Goal: Task Accomplishment & Management: Use online tool/utility

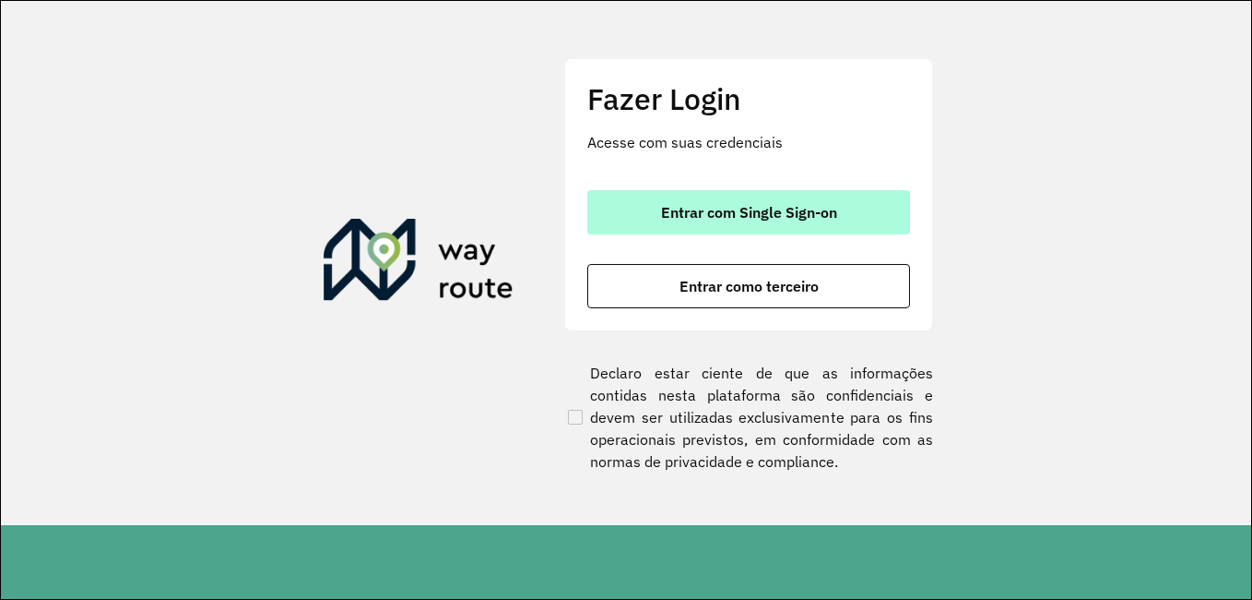
click at [783, 219] on span "Entrar com Single Sign-on" at bounding box center [749, 212] width 176 height 15
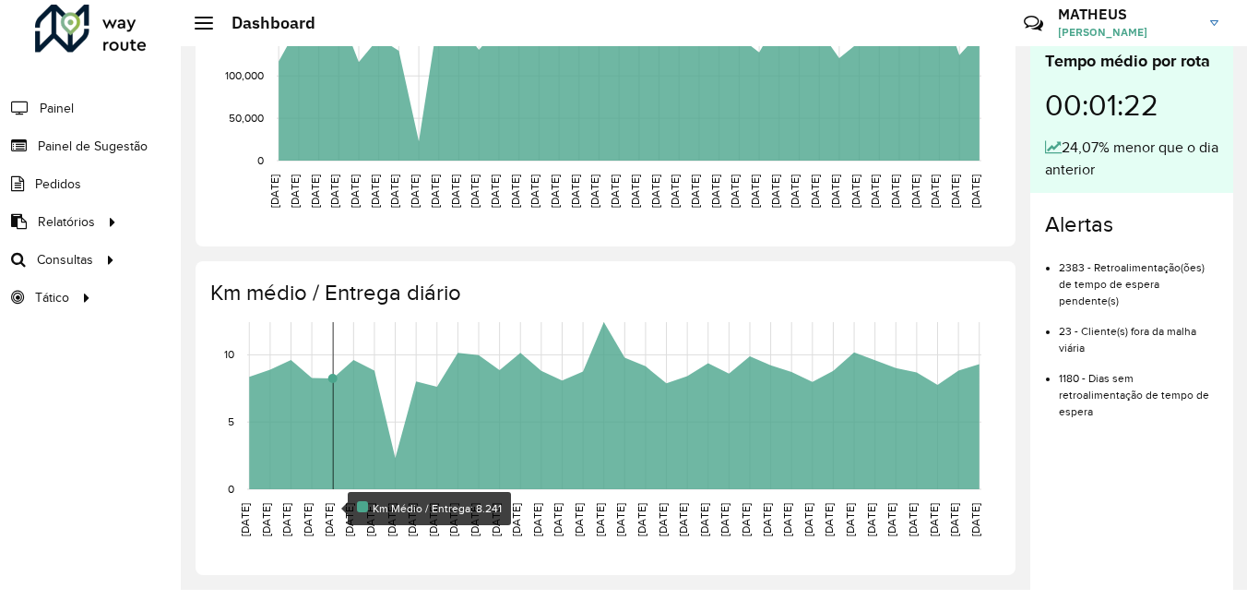
scroll to position [497, 0]
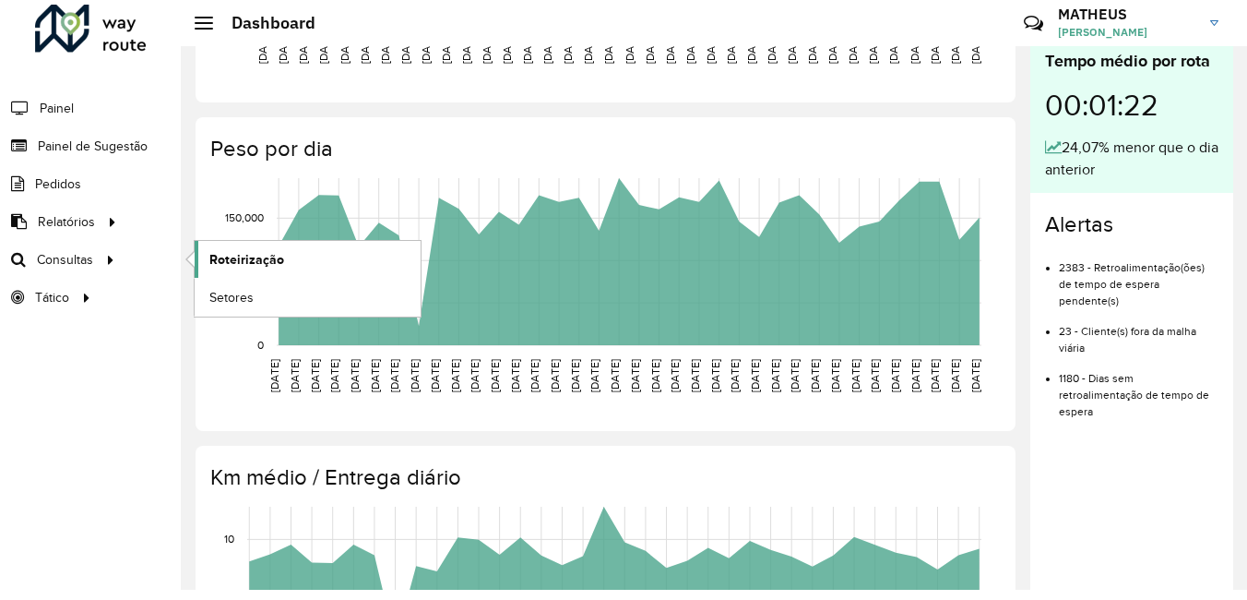
click at [259, 261] on span "Roteirização" at bounding box center [246, 259] width 75 height 19
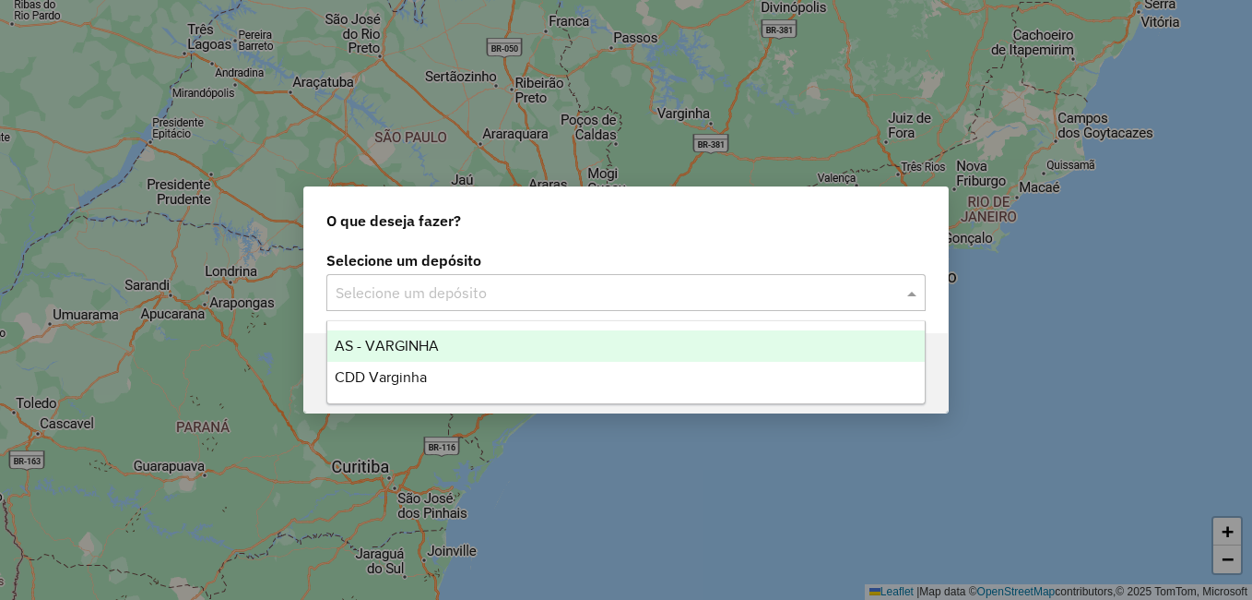
click at [701, 284] on input "text" at bounding box center [608, 293] width 544 height 22
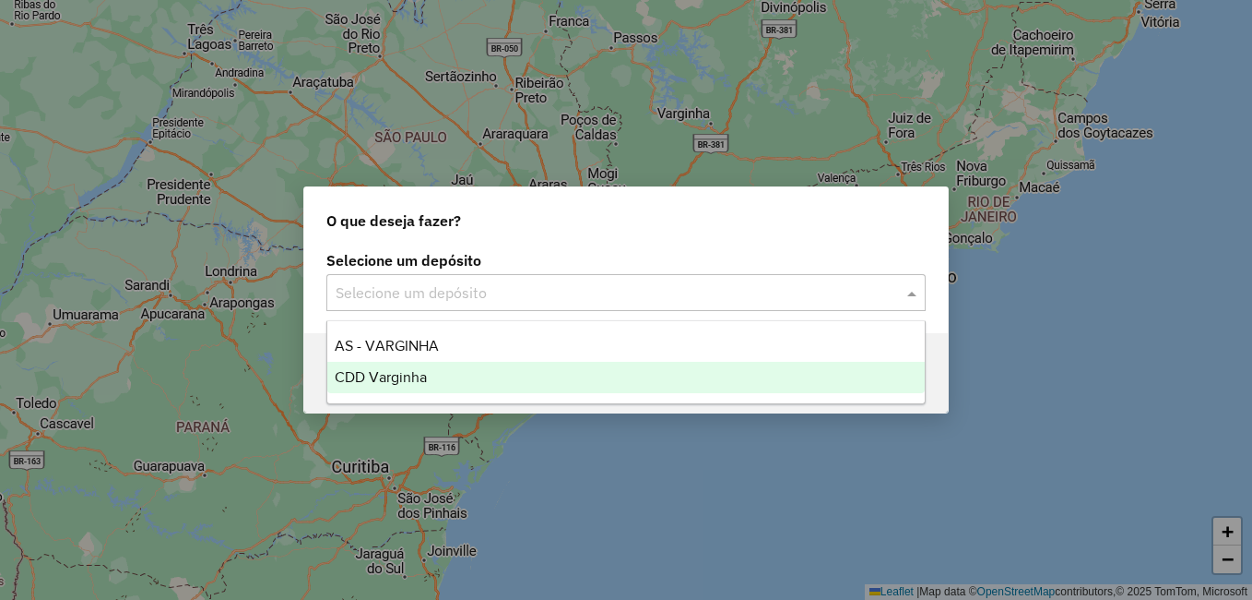
click at [577, 367] on div "CDD Varginha" at bounding box center [626, 377] width 598 height 31
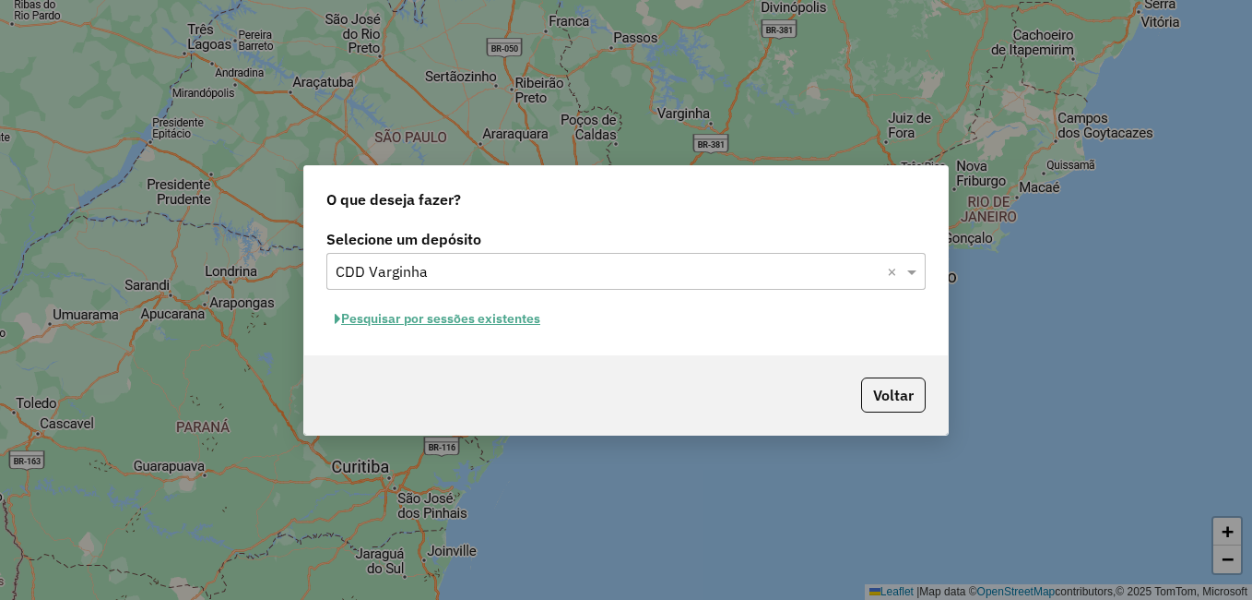
click at [519, 320] on button "Pesquisar por sessões existentes" at bounding box center [437, 318] width 222 height 29
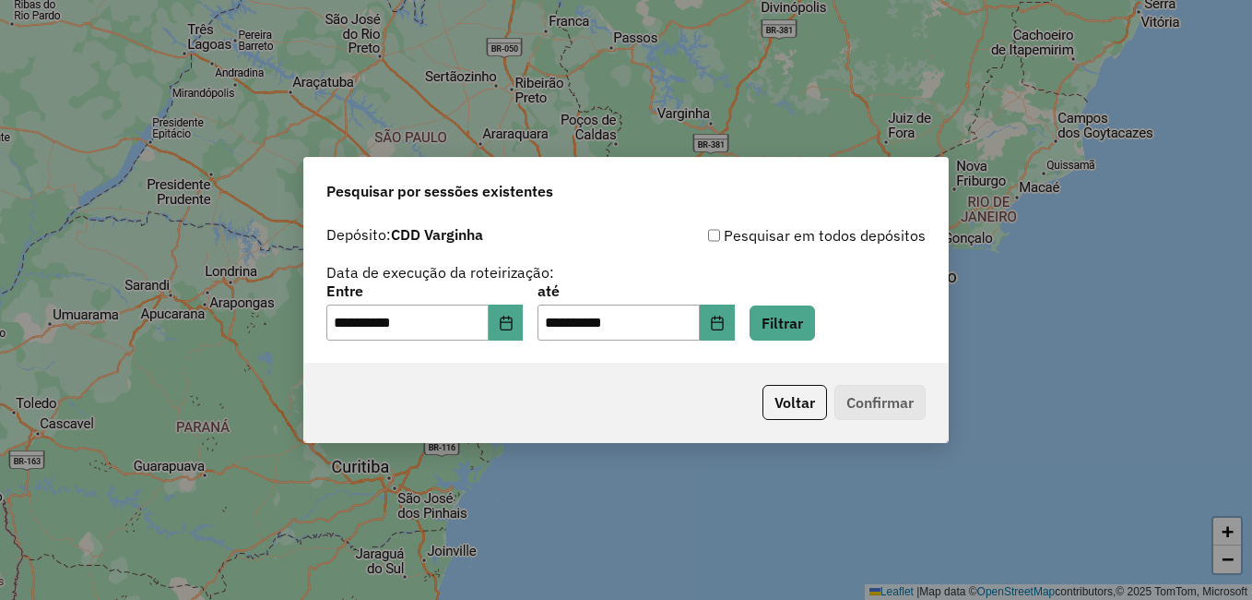
click at [874, 402] on p-footer "Voltar Confirmar" at bounding box center [840, 402] width 171 height 35
click at [524, 326] on button "Choose Date" at bounding box center [506, 322] width 35 height 37
click at [722, 252] on div "**********" at bounding box center [626, 282] width 600 height 117
click at [801, 315] on button "Filtrar" at bounding box center [782, 322] width 65 height 35
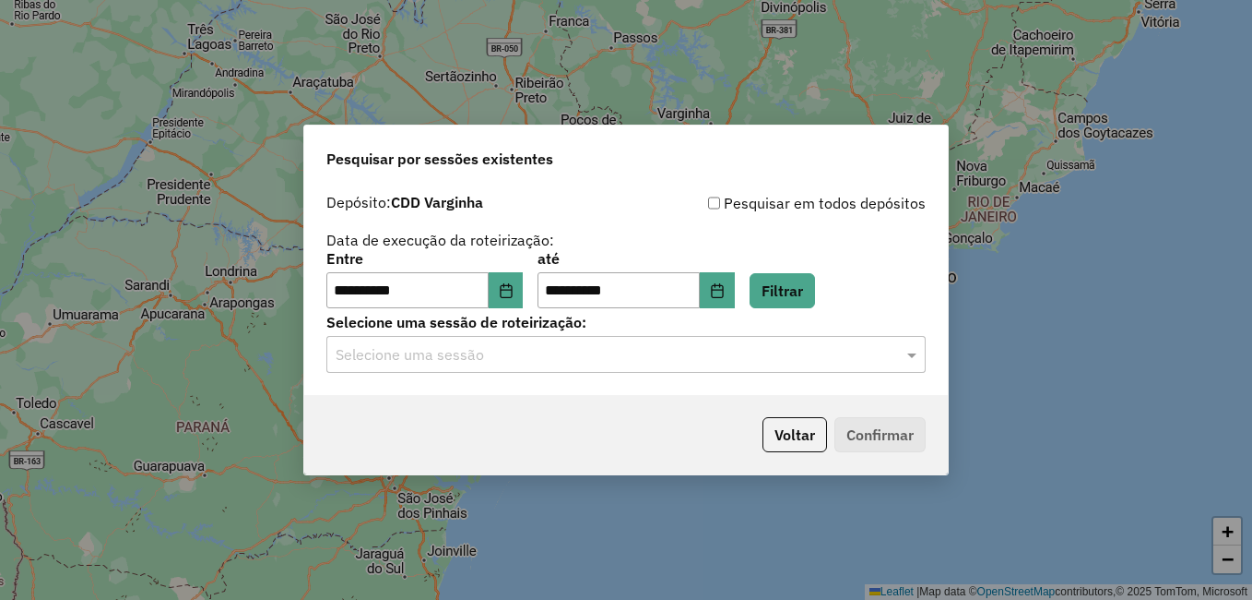
click at [682, 350] on input "text" at bounding box center [608, 355] width 544 height 22
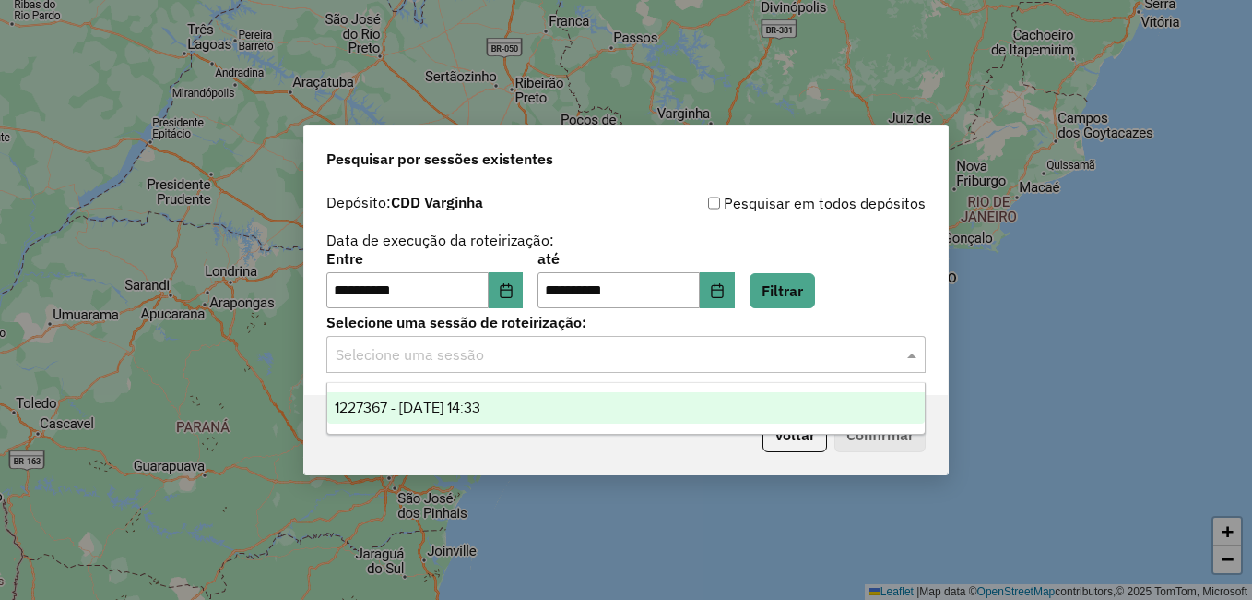
click at [538, 406] on div "1227367 - 11/08/2025 14:33" at bounding box center [626, 407] width 598 height 31
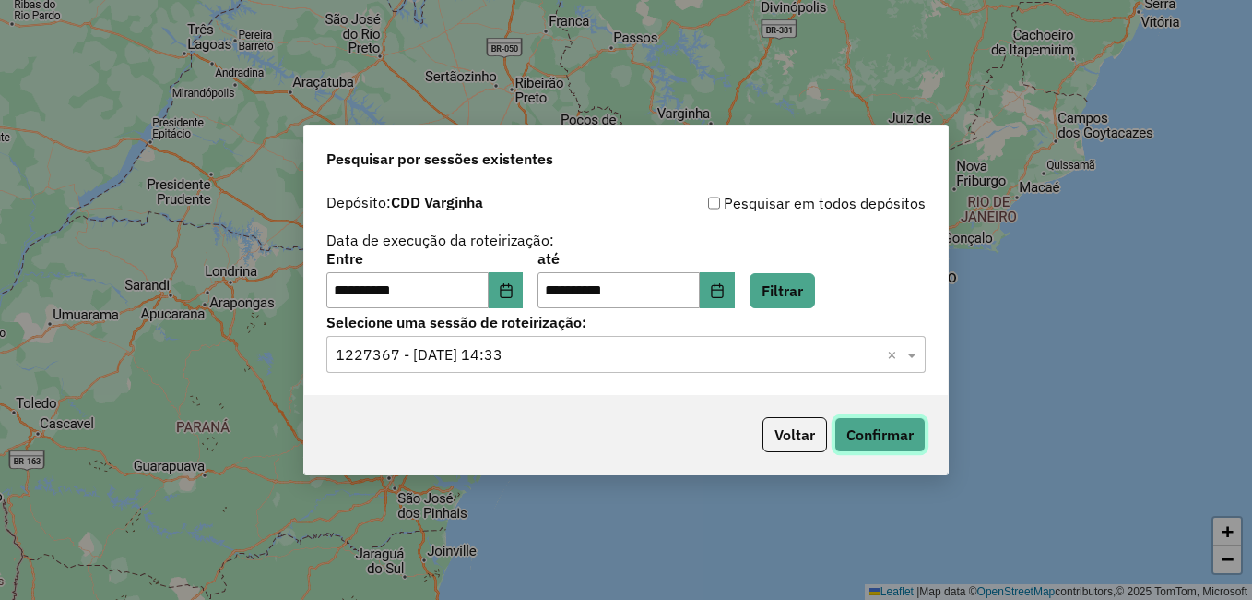
click at [885, 438] on button "Confirmar" at bounding box center [880, 434] width 91 height 35
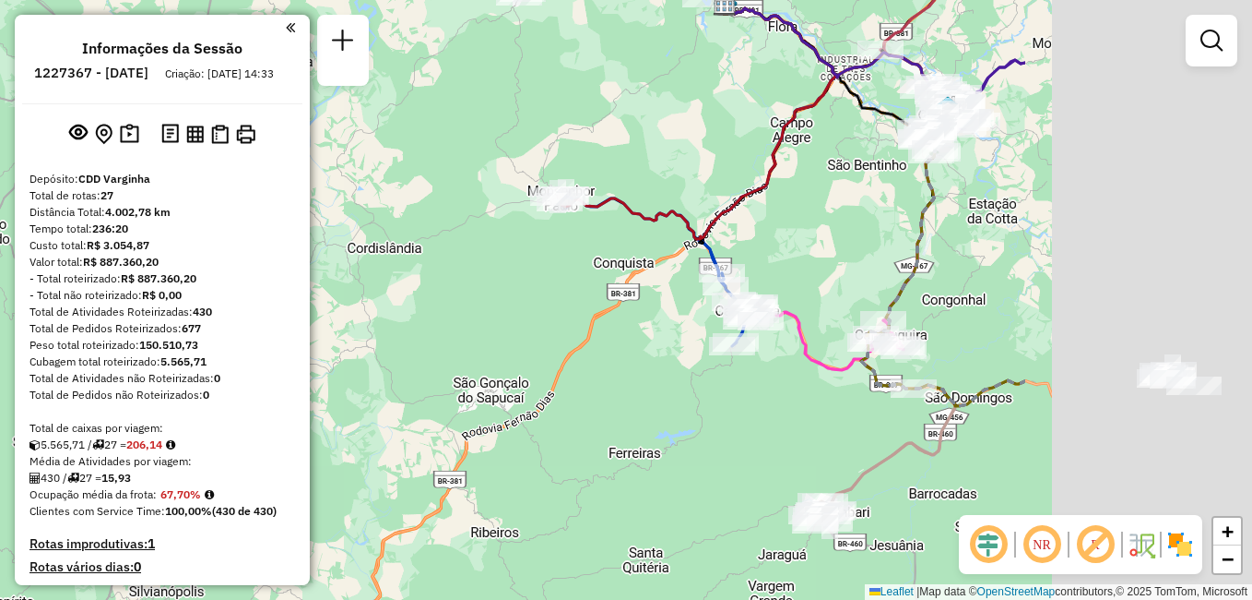
drag, startPoint x: 666, startPoint y: 348, endPoint x: 313, endPoint y: 346, distance: 353.2
click at [313, 346] on div "Janela de atendimento Grade de atendimento Capacidade Transportadoras Veículos …" at bounding box center [626, 300] width 1252 height 600
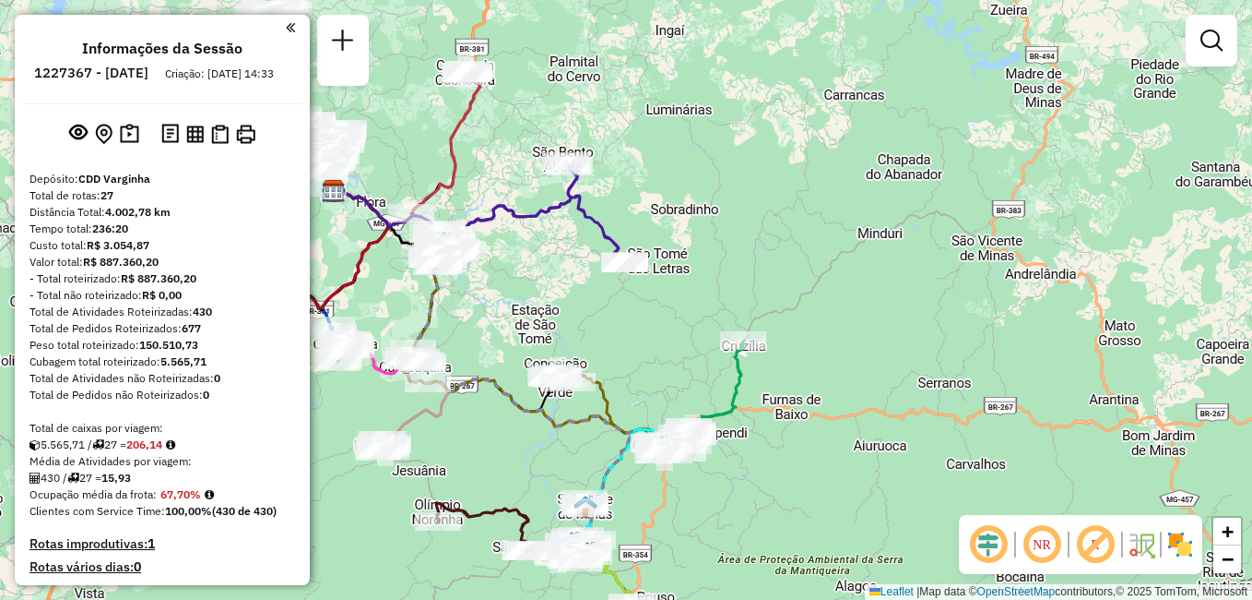
drag, startPoint x: 896, startPoint y: 305, endPoint x: 648, endPoint y: 289, distance: 248.7
click at [538, 301] on div "Janela de atendimento Grade de atendimento Capacidade Transportadoras Veículos …" at bounding box center [626, 300] width 1252 height 600
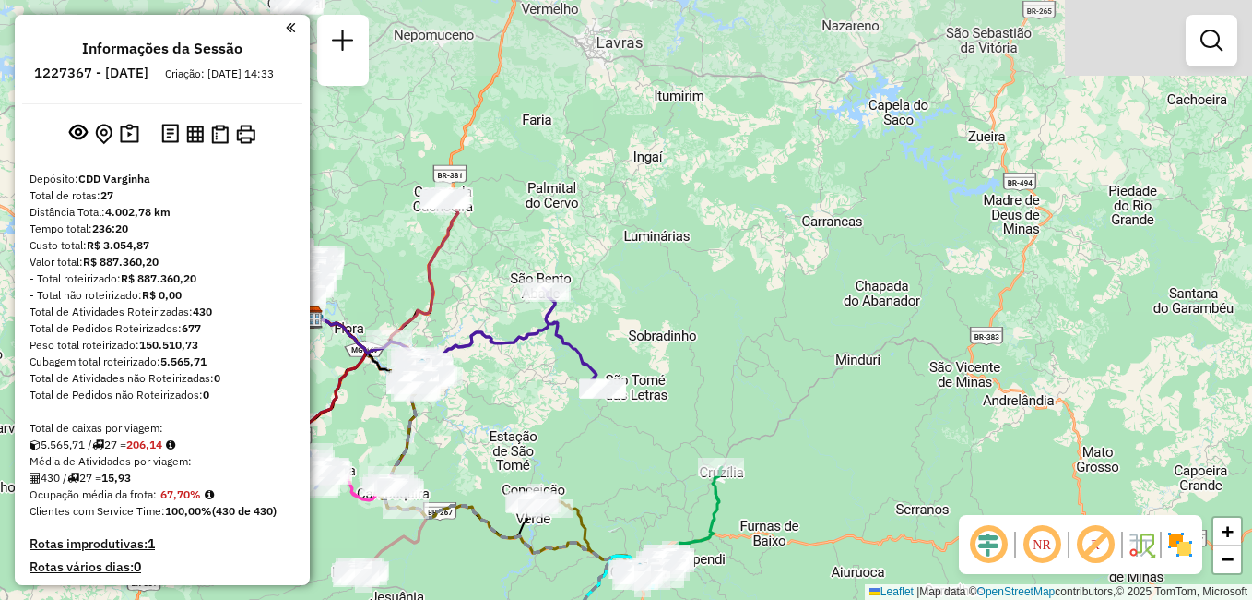
drag, startPoint x: 961, startPoint y: 225, endPoint x: 939, endPoint y: 355, distance: 131.9
click at [939, 355] on div "Janela de atendimento Grade de atendimento Capacidade Transportadoras Veículos …" at bounding box center [626, 300] width 1252 height 600
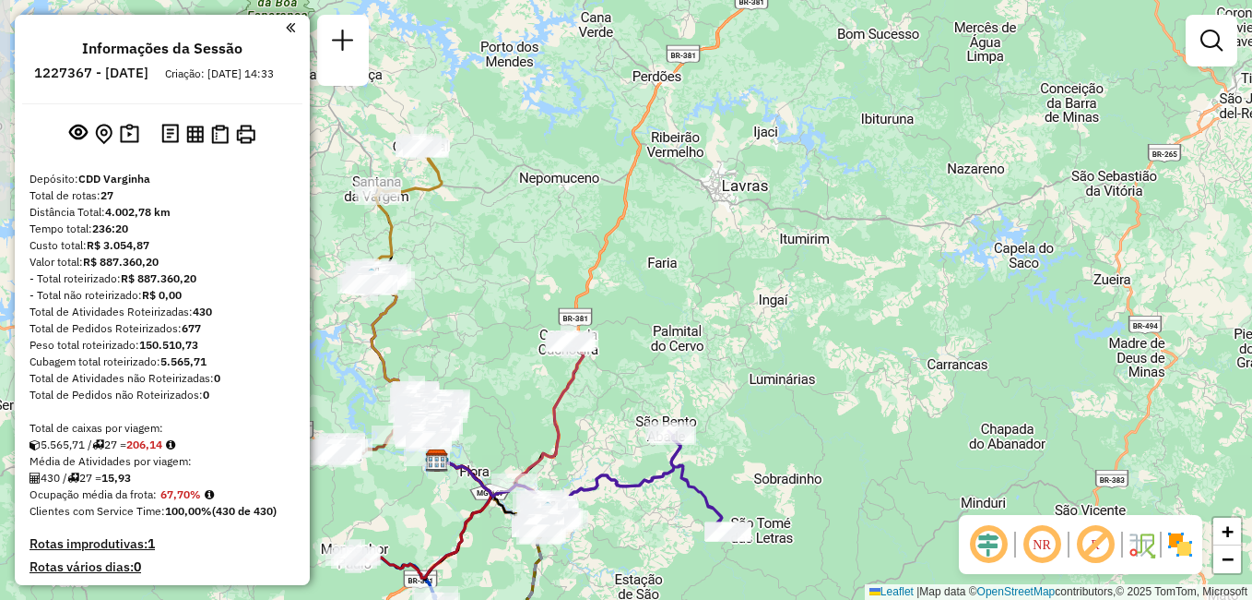
drag, startPoint x: 730, startPoint y: 200, endPoint x: 854, endPoint y: 334, distance: 182.7
click at [854, 334] on div "Janela de atendimento Grade de atendimento Capacidade Transportadoras Veículos …" at bounding box center [626, 300] width 1252 height 600
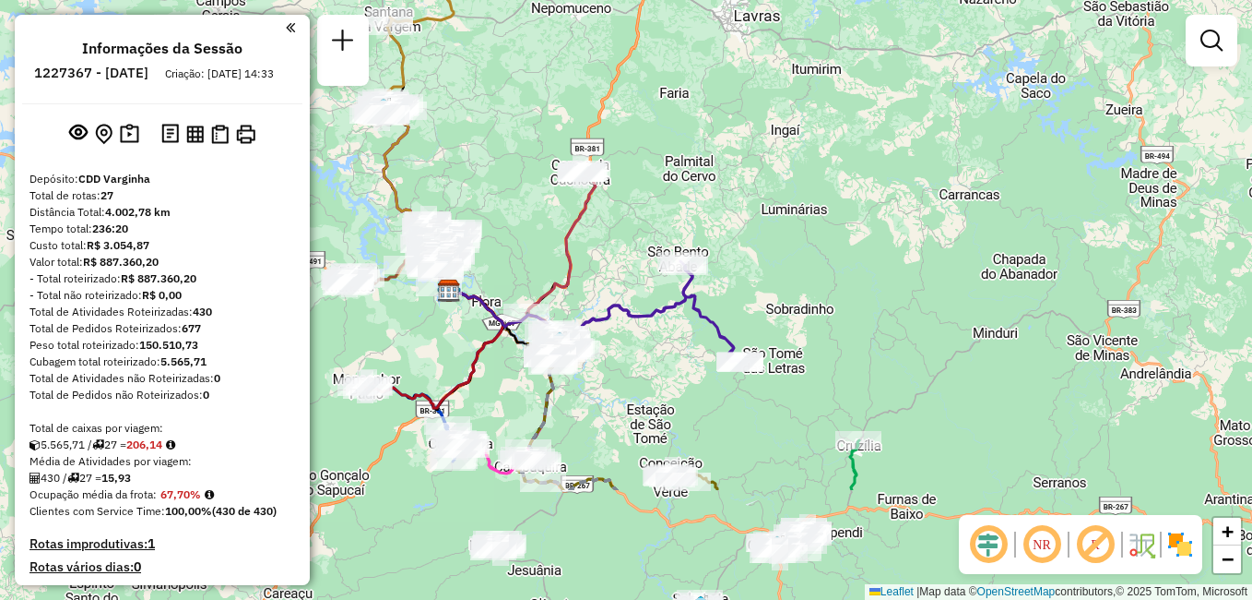
drag, startPoint x: 664, startPoint y: 254, endPoint x: 676, endPoint y: 84, distance: 170.1
click at [676, 84] on div "Janela de atendimento Grade de atendimento Capacidade Transportadoras Veículos …" at bounding box center [626, 300] width 1252 height 600
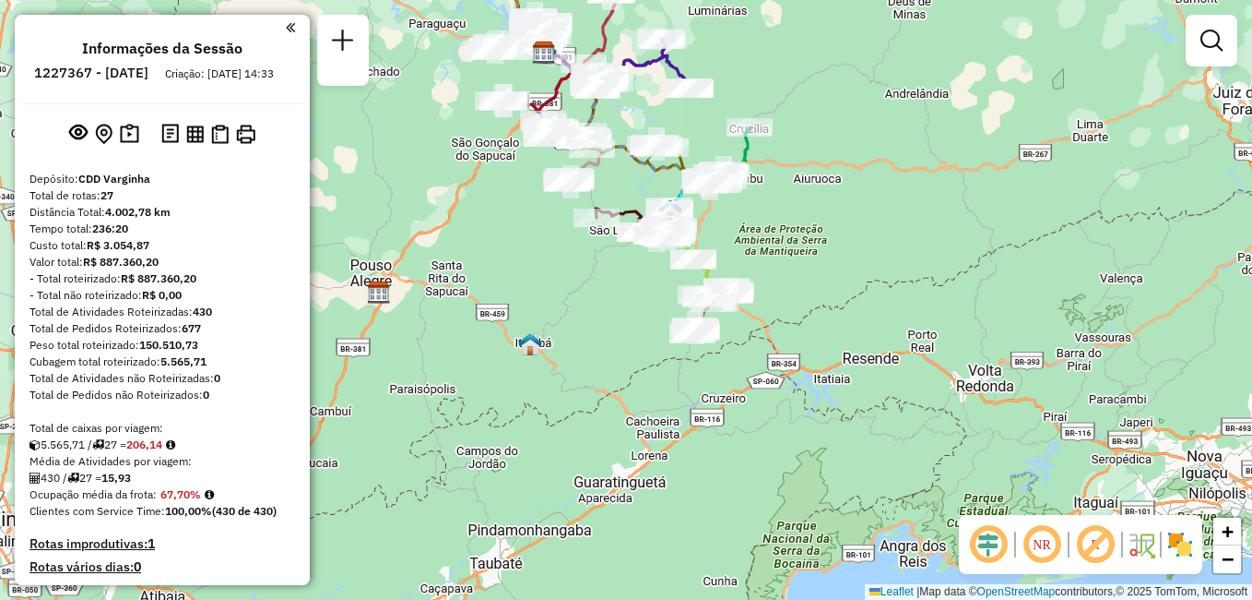
drag, startPoint x: 786, startPoint y: 337, endPoint x: 769, endPoint y: 137, distance: 199.9
click at [769, 137] on div at bounding box center [750, 127] width 46 height 18
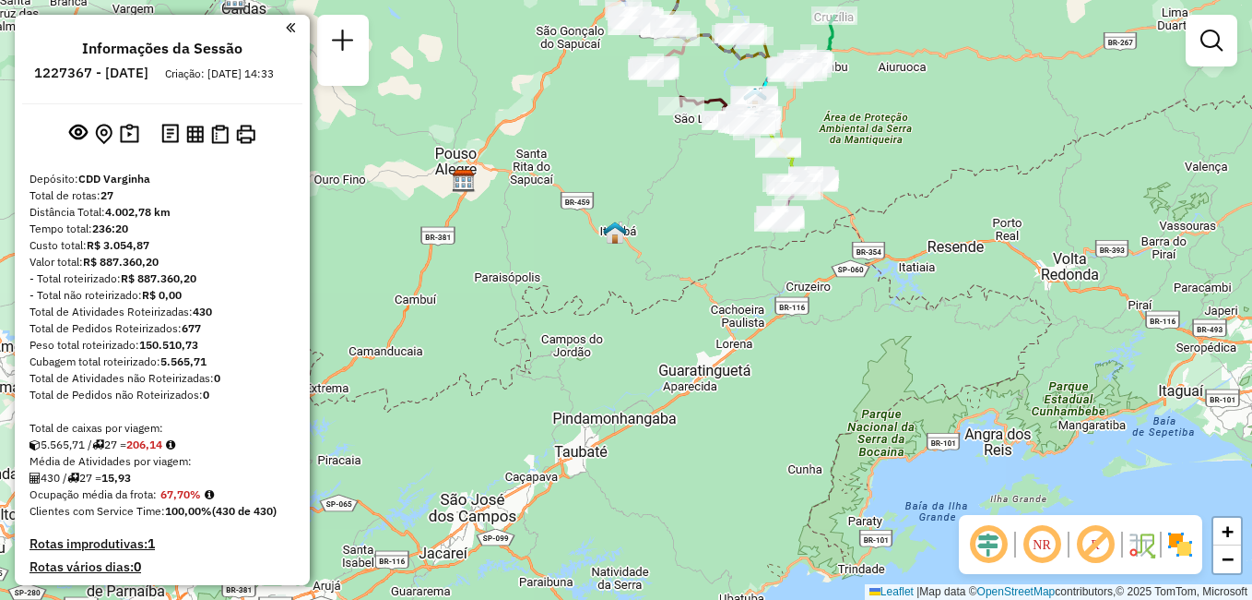
drag, startPoint x: 840, startPoint y: 394, endPoint x: 867, endPoint y: 253, distance: 143.6
click at [921, 282] on div "Janela de atendimento Grade de atendimento Capacidade Transportadoras Veículos …" at bounding box center [626, 300] width 1252 height 600
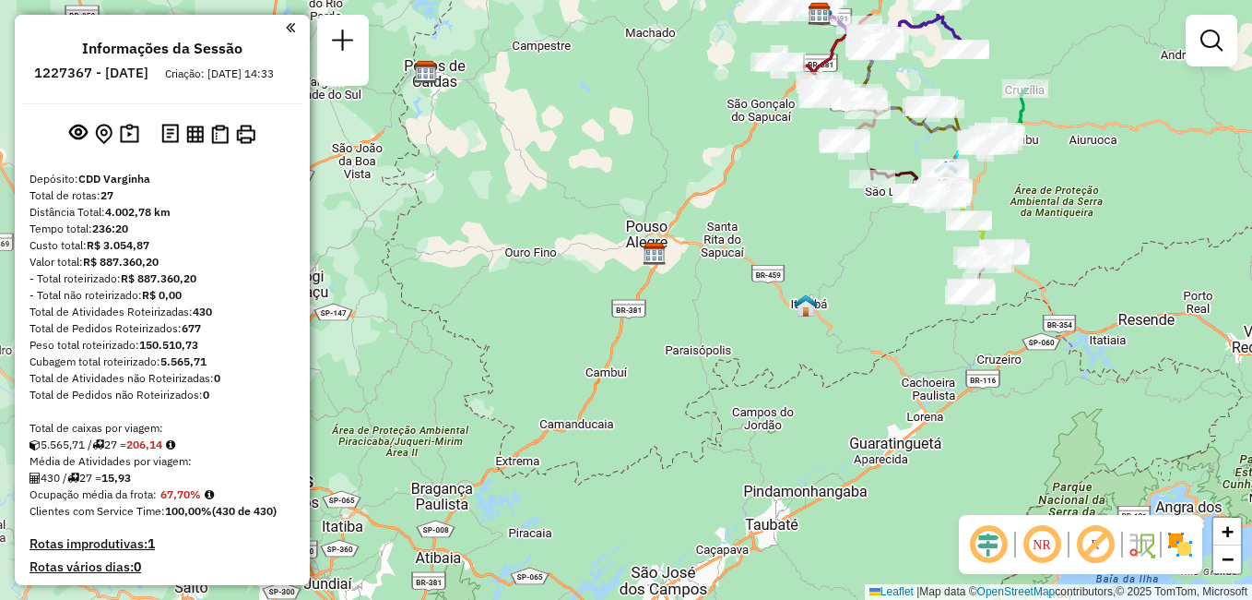
drag, startPoint x: 464, startPoint y: 342, endPoint x: 661, endPoint y: 416, distance: 210.7
click at [661, 416] on div "Janela de atendimento Grade de atendimento Capacidade Transportadoras Veículos …" at bounding box center [626, 300] width 1252 height 600
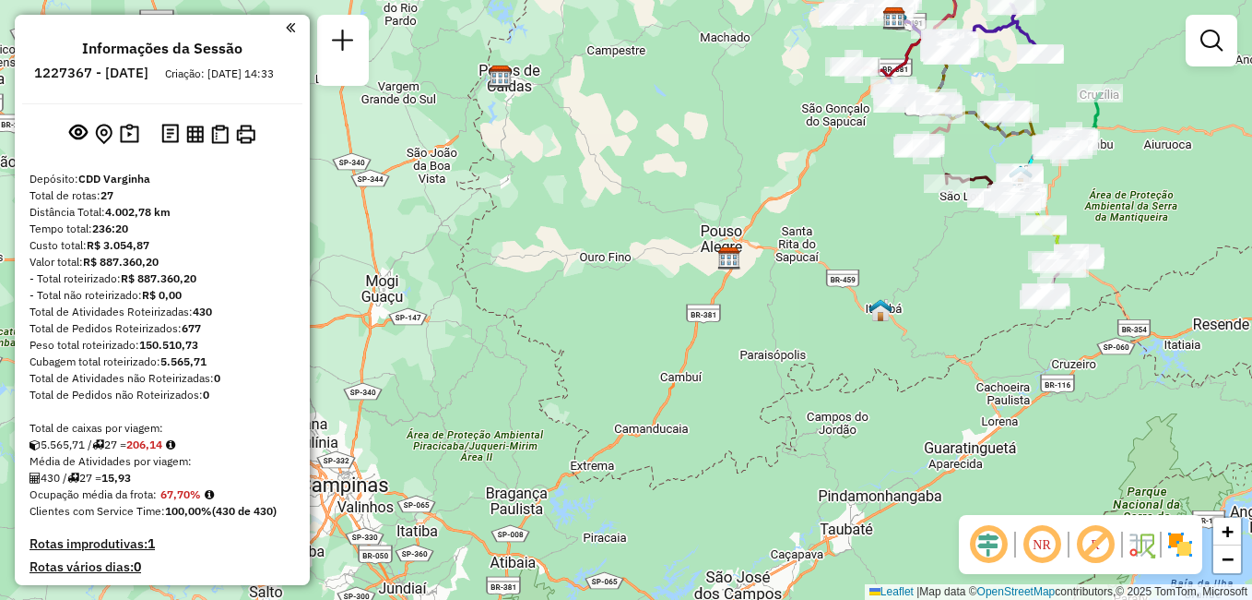
drag, startPoint x: 568, startPoint y: 368, endPoint x: 643, endPoint y: 373, distance: 74.8
click at [643, 373] on div "Janela de atendimento Grade de atendimento Capacidade Transportadoras Veículos …" at bounding box center [626, 300] width 1252 height 600
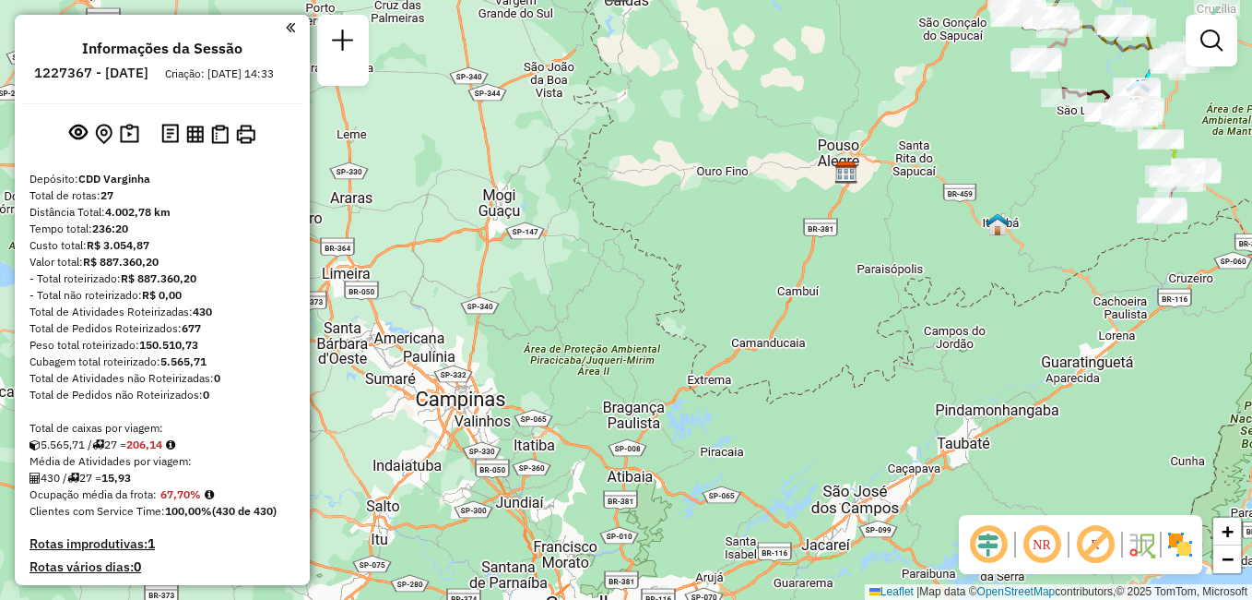
drag, startPoint x: 616, startPoint y: 387, endPoint x: 733, endPoint y: 302, distance: 145.2
click at [733, 302] on div "Janela de atendimento Grade de atendimento Capacidade Transportadoras Veículos …" at bounding box center [626, 300] width 1252 height 600
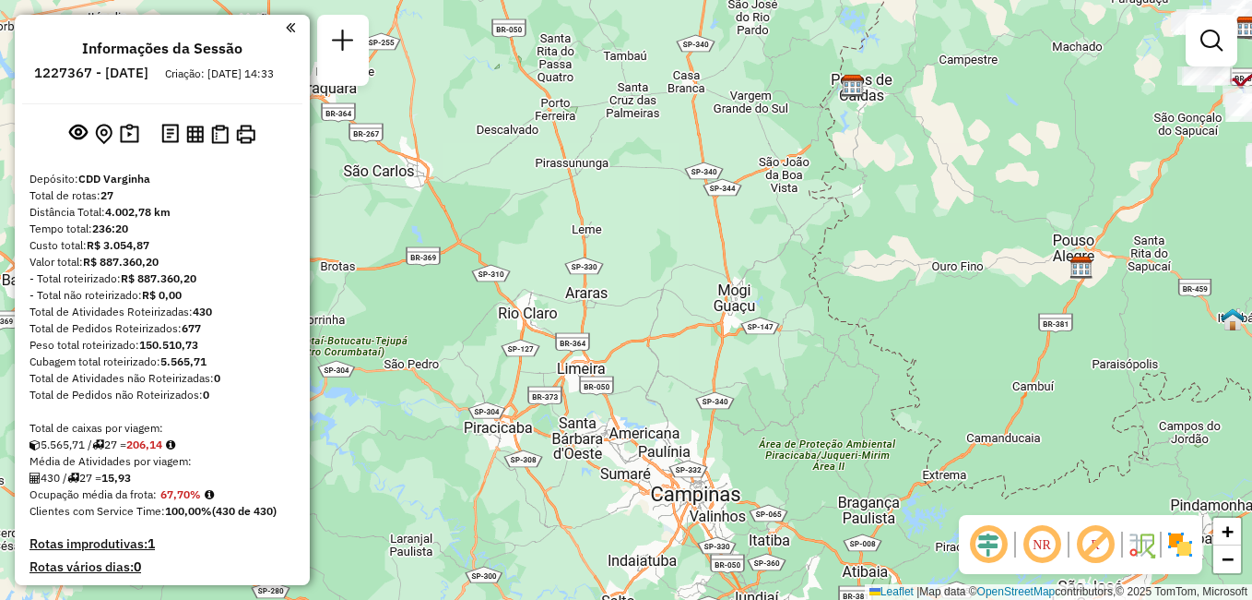
drag, startPoint x: 623, startPoint y: 354, endPoint x: 858, endPoint y: 449, distance: 253.7
click at [858, 449] on div "Janela de atendimento Grade de atendimento Capacidade Transportadoras Veículos …" at bounding box center [626, 300] width 1252 height 600
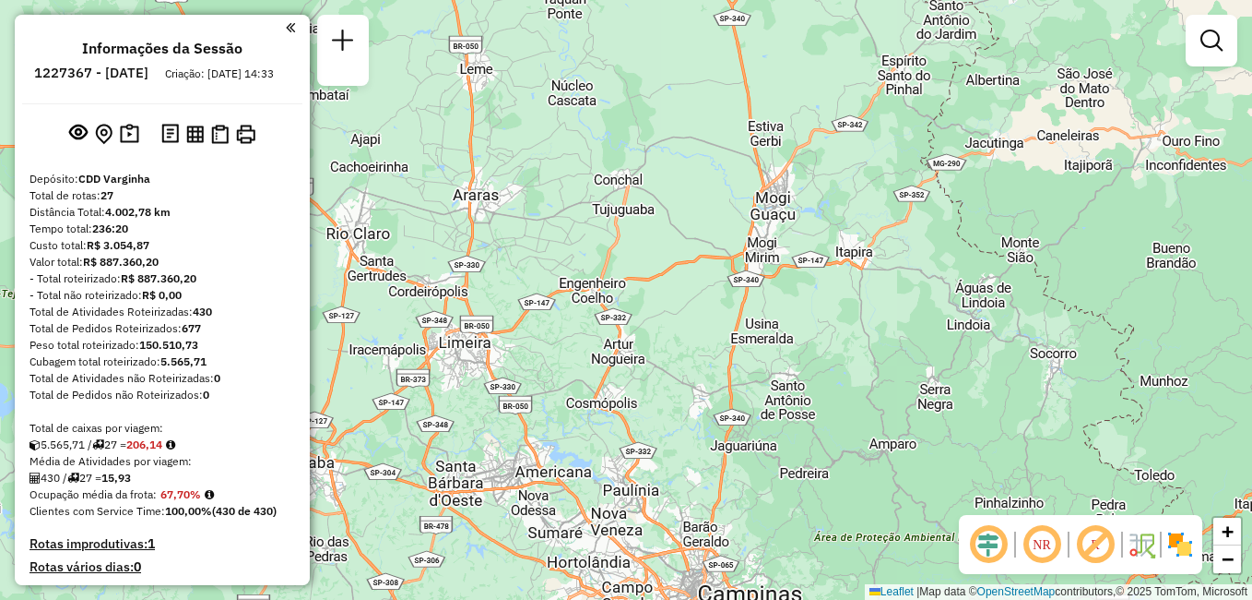
drag, startPoint x: 642, startPoint y: 367, endPoint x: 666, endPoint y: 381, distance: 27.7
click at [666, 381] on div "Janela de atendimento Grade de atendimento Capacidade Transportadoras Veículos …" at bounding box center [626, 300] width 1252 height 600
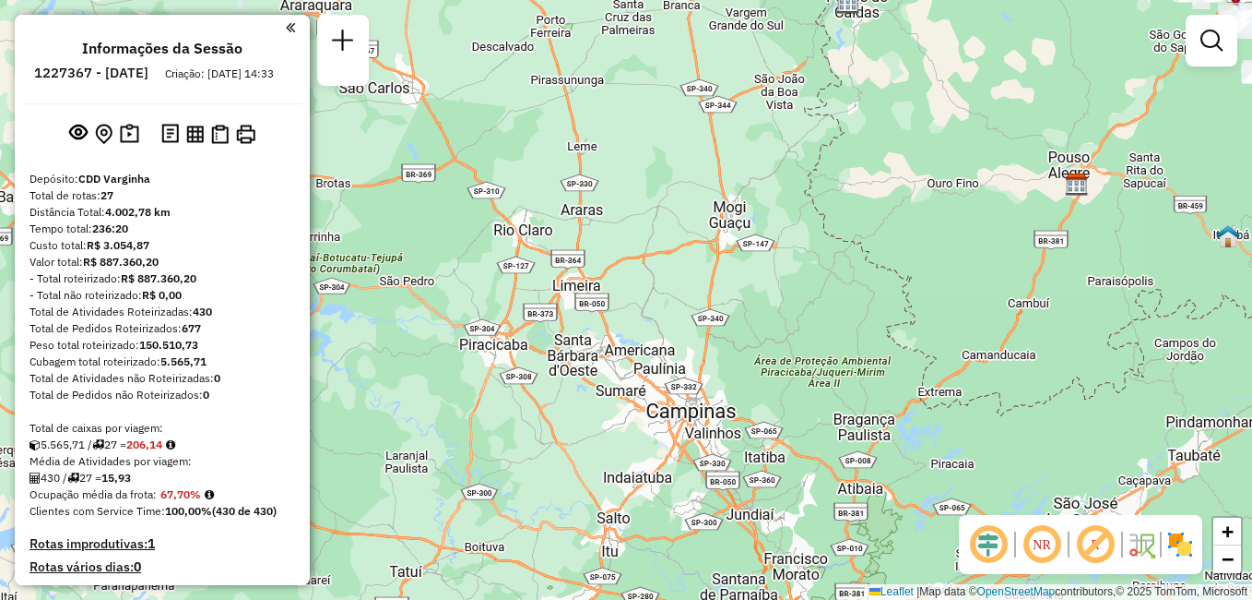
drag, startPoint x: 689, startPoint y: 360, endPoint x: 702, endPoint y: 285, distance: 75.8
click at [702, 285] on div "Janela de atendimento Grade de atendimento Capacidade Transportadoras Veículos …" at bounding box center [626, 300] width 1252 height 600
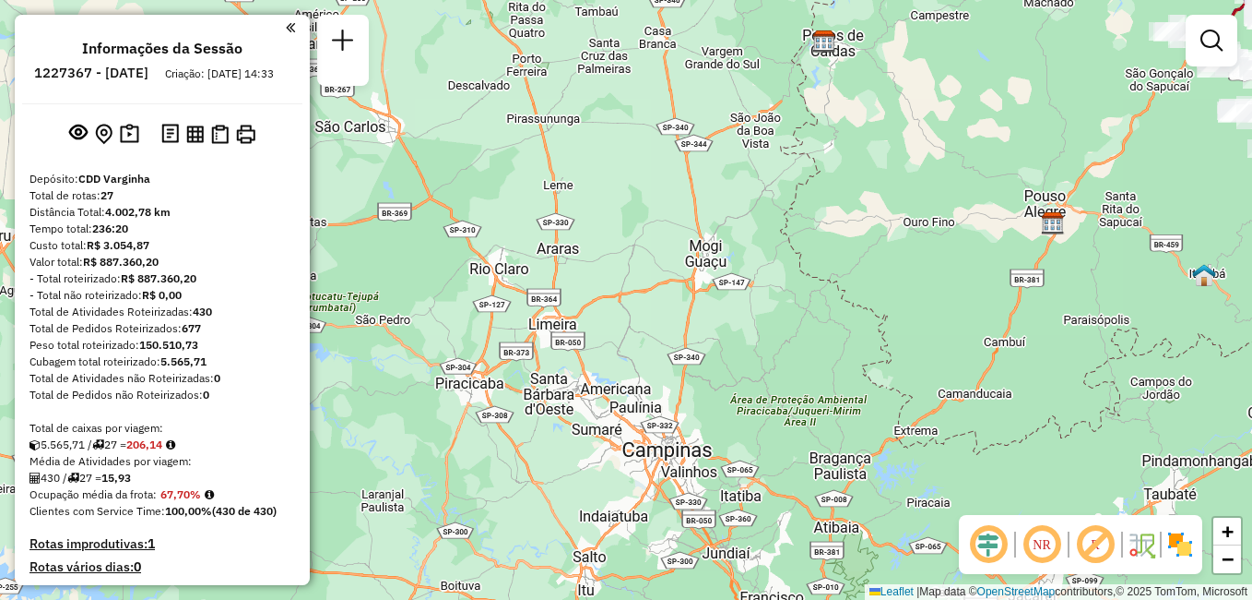
drag, startPoint x: 702, startPoint y: 285, endPoint x: 678, endPoint y: 324, distance: 45.6
click at [678, 324] on div "Janela de atendimento Grade de atendimento Capacidade Transportadoras Veículos …" at bounding box center [626, 300] width 1252 height 600
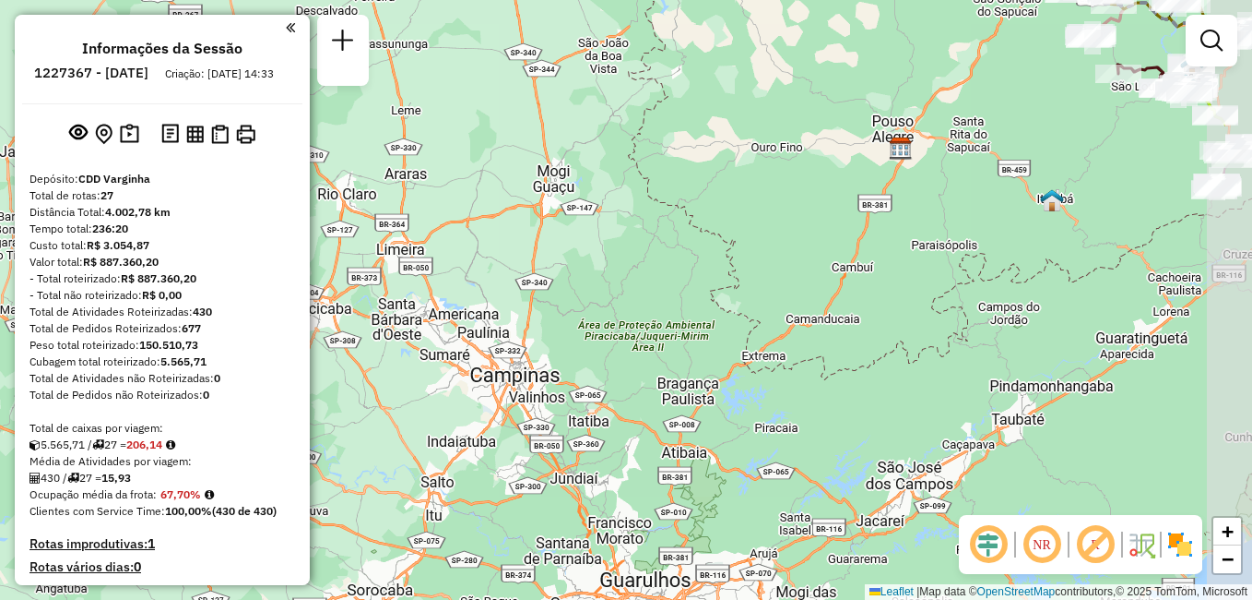
drag, startPoint x: 774, startPoint y: 362, endPoint x: 615, endPoint y: 285, distance: 176.5
click at [615, 285] on div "Janela de atendimento Grade de atendimento Capacidade Transportadoras Veículos …" at bounding box center [626, 300] width 1252 height 600
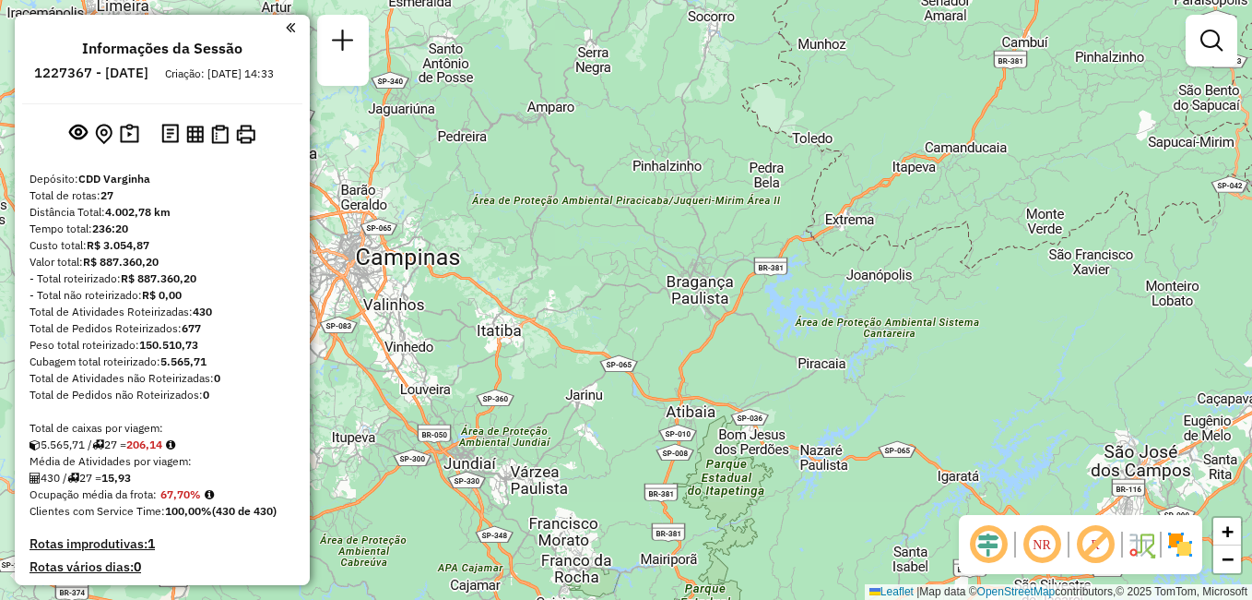
drag, startPoint x: 629, startPoint y: 397, endPoint x: 592, endPoint y: 309, distance: 95.1
click at [592, 309] on div "Janela de atendimento Grade de atendimento Capacidade Transportadoras Veículos …" at bounding box center [626, 300] width 1252 height 600
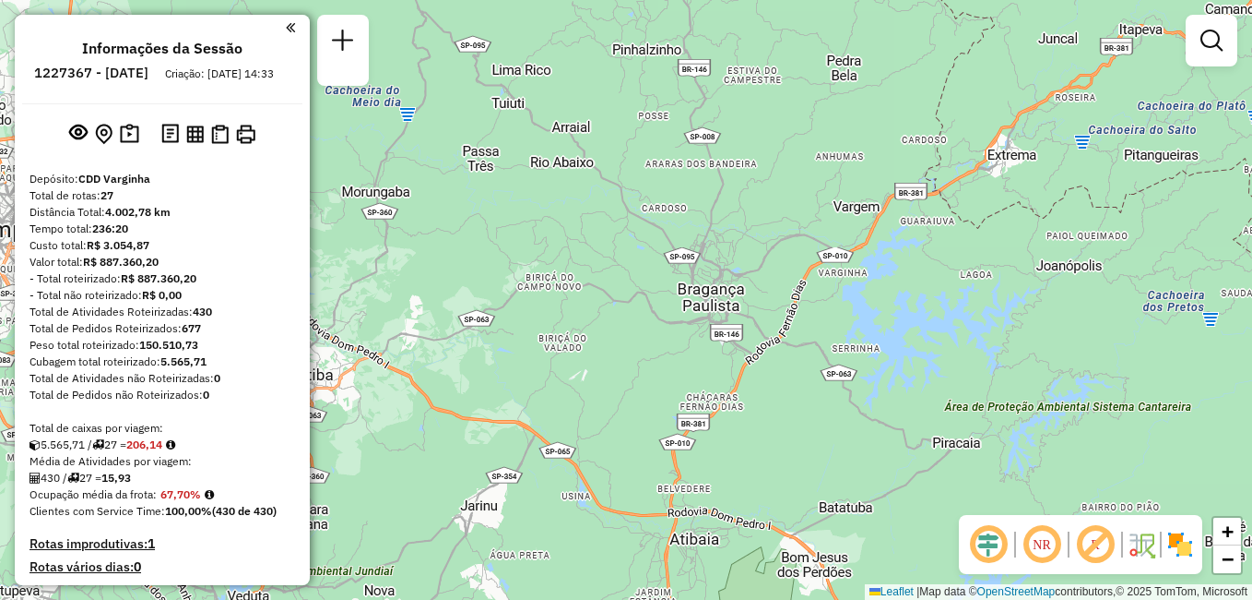
drag, startPoint x: 655, startPoint y: 291, endPoint x: 622, endPoint y: 299, distance: 34.0
click at [622, 299] on div "Janela de atendimento Grade de atendimento Capacidade Transportadoras Veículos …" at bounding box center [626, 300] width 1252 height 600
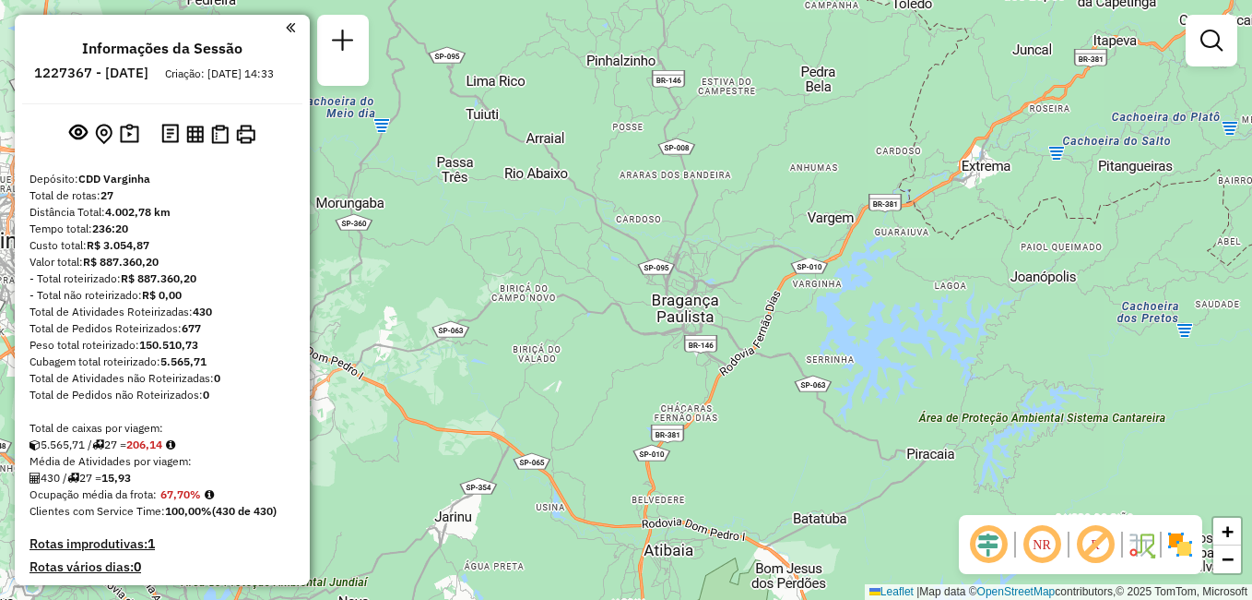
drag, startPoint x: 915, startPoint y: 300, endPoint x: 889, endPoint y: 311, distance: 28.1
click at [889, 311] on div "Janela de atendimento Grade de atendimento Capacidade Transportadoras Veículos …" at bounding box center [626, 300] width 1252 height 600
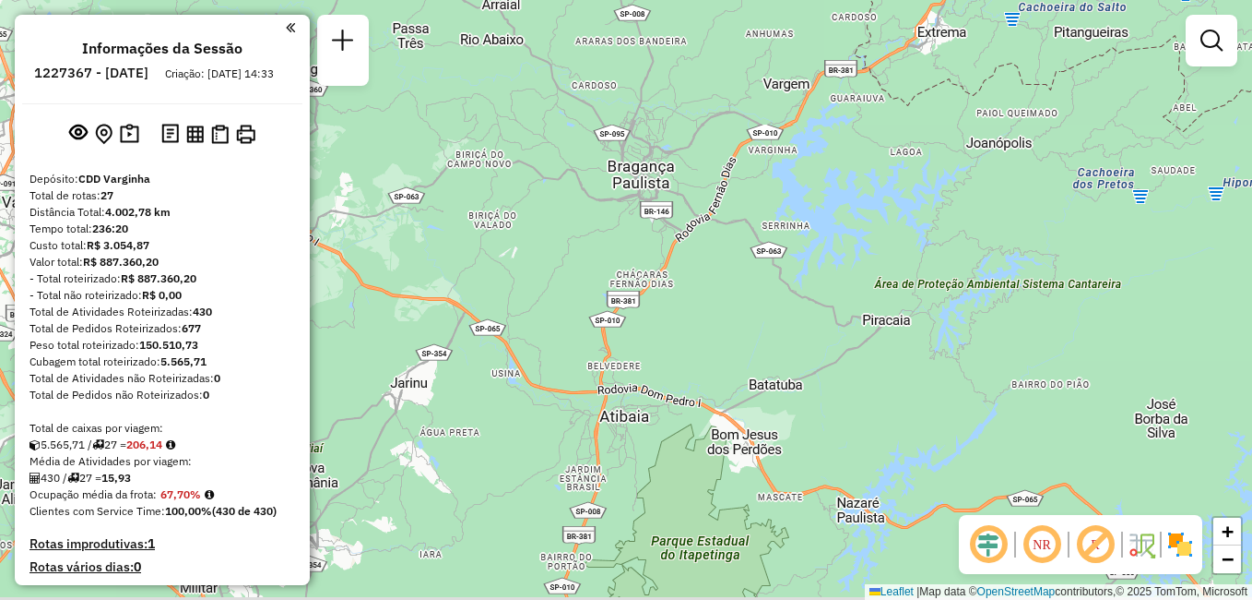
drag, startPoint x: 728, startPoint y: 350, endPoint x: 753, endPoint y: 218, distance: 134.2
click at [753, 218] on div "Janela de atendimento Grade de atendimento Capacidade Transportadoras Veículos …" at bounding box center [626, 300] width 1252 height 600
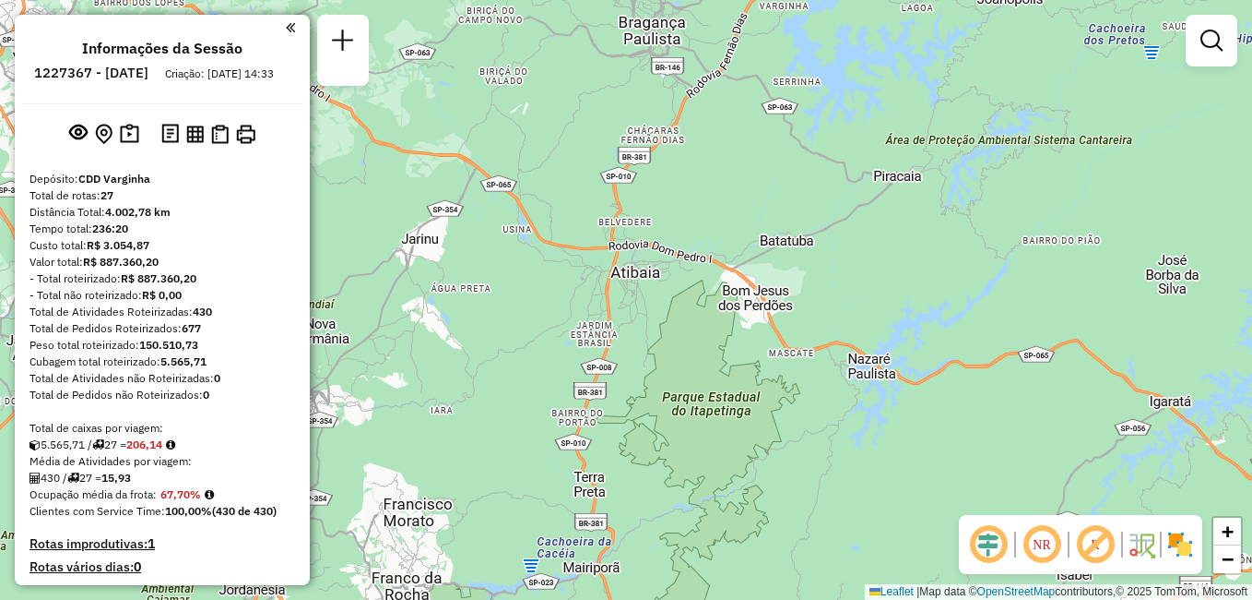
drag, startPoint x: 694, startPoint y: 324, endPoint x: 703, endPoint y: 177, distance: 146.9
click at [703, 177] on div "Janela de atendimento Grade de atendimento Capacidade Transportadoras Veículos …" at bounding box center [626, 300] width 1252 height 600
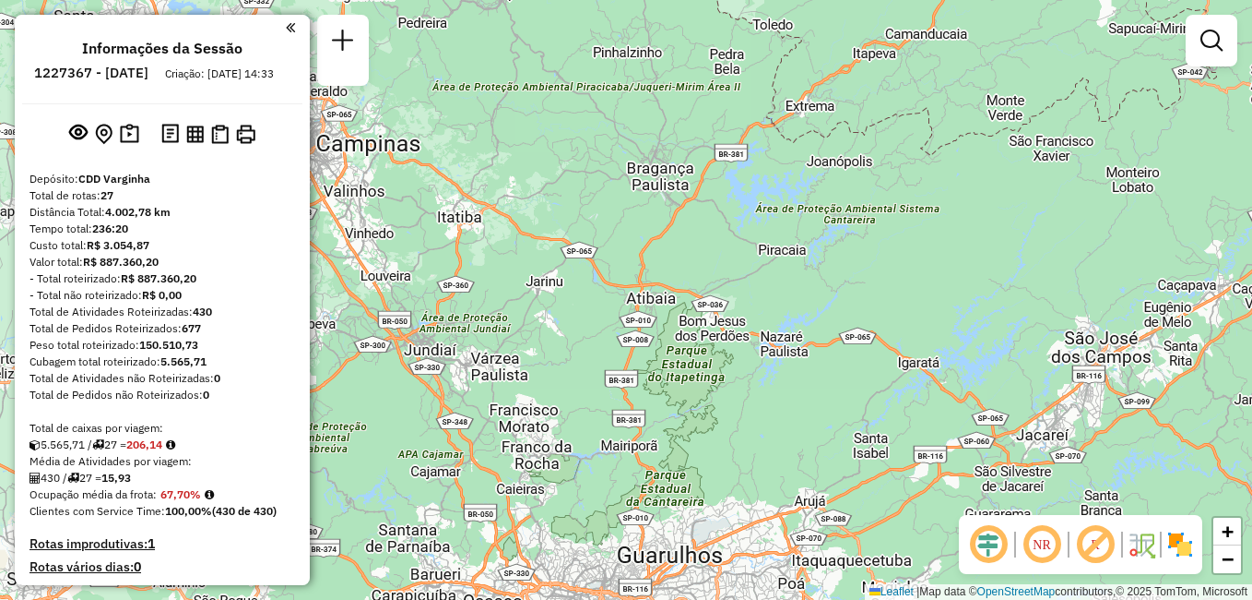
drag, startPoint x: 780, startPoint y: 455, endPoint x: 773, endPoint y: 505, distance: 51.3
click at [773, 505] on div "Janela de atendimento Grade de atendimento Capacidade Transportadoras Veículos …" at bounding box center [626, 300] width 1252 height 600
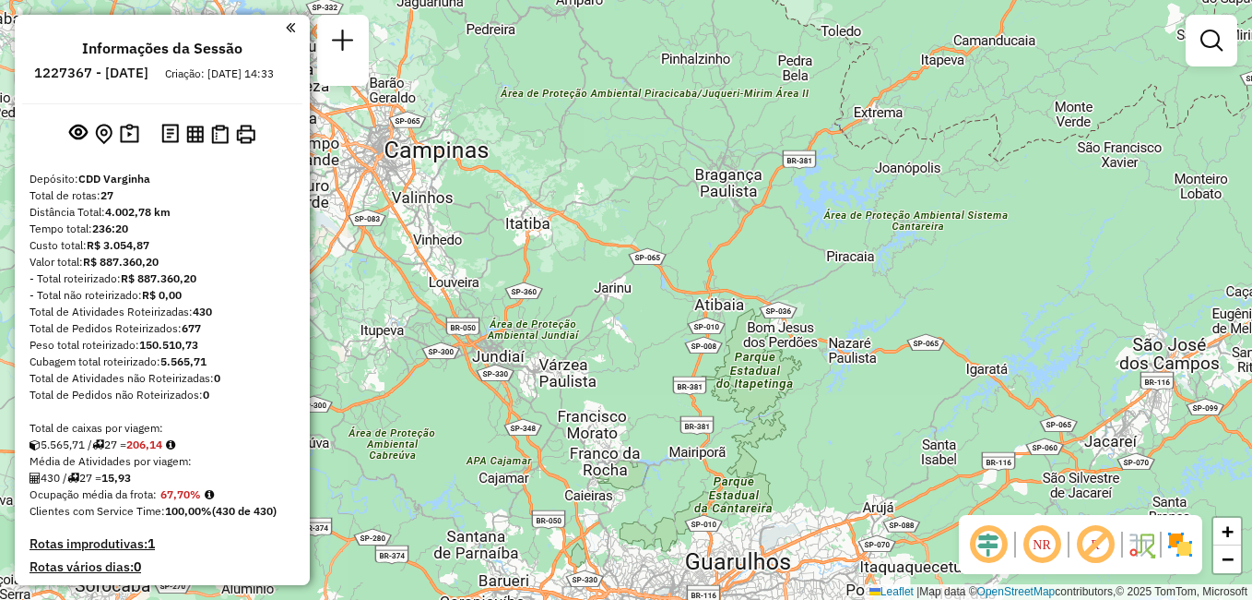
drag, startPoint x: 720, startPoint y: 440, endPoint x: 789, endPoint y: 446, distance: 68.6
click at [789, 446] on div "Janela de atendimento Grade de atendimento Capacidade Transportadoras Veículos …" at bounding box center [626, 300] width 1252 height 600
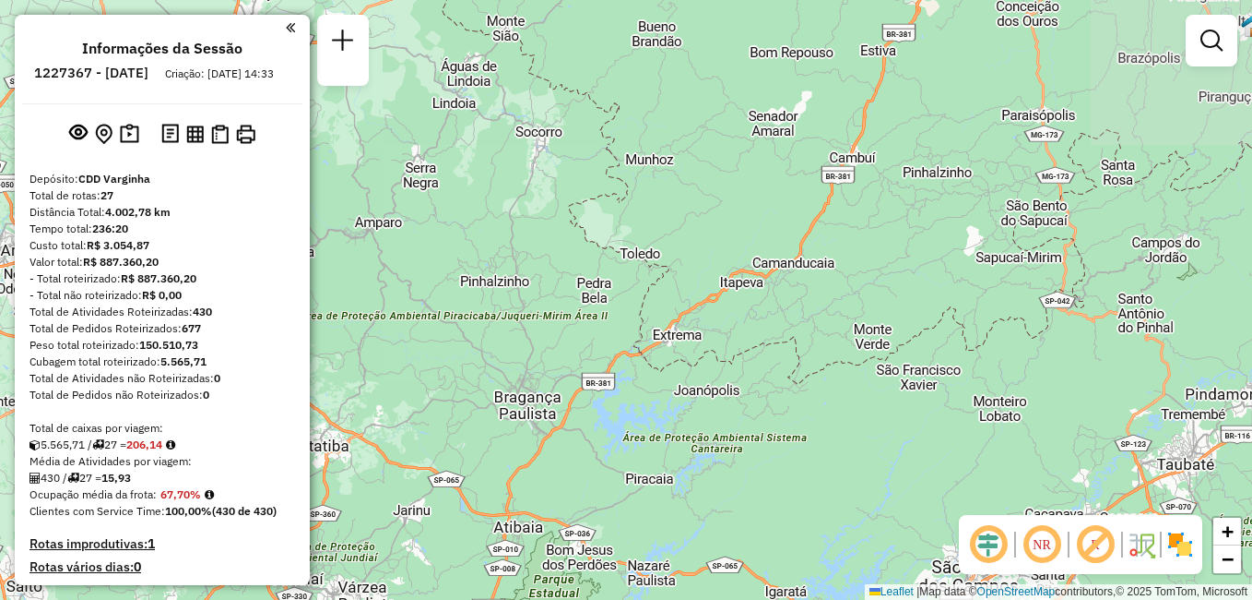
drag, startPoint x: 825, startPoint y: 417, endPoint x: 638, endPoint y: 450, distance: 189.2
click at [627, 599] on html "Aguarde... Pop-up bloqueado! Seu navegador bloqueou automáticamente a abertura …" at bounding box center [626, 300] width 1252 height 600
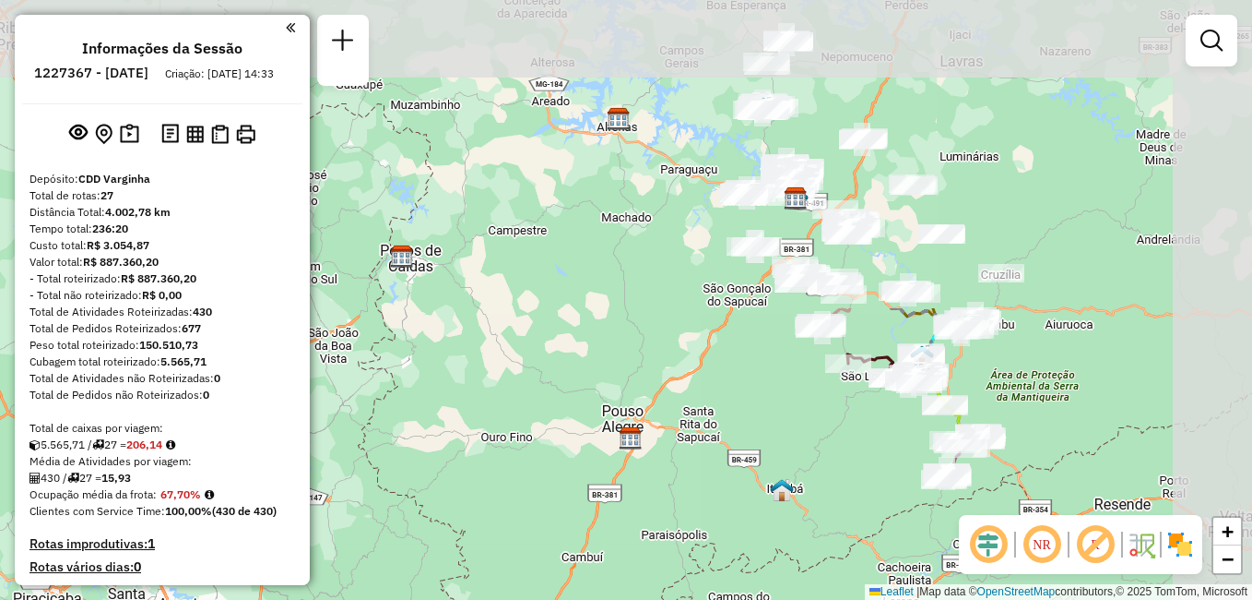
drag, startPoint x: 607, startPoint y: 166, endPoint x: 538, endPoint y: 466, distance: 307.6
click at [435, 532] on div "Janela de atendimento Grade de atendimento Capacidade Transportadoras Veículos …" at bounding box center [626, 300] width 1252 height 600
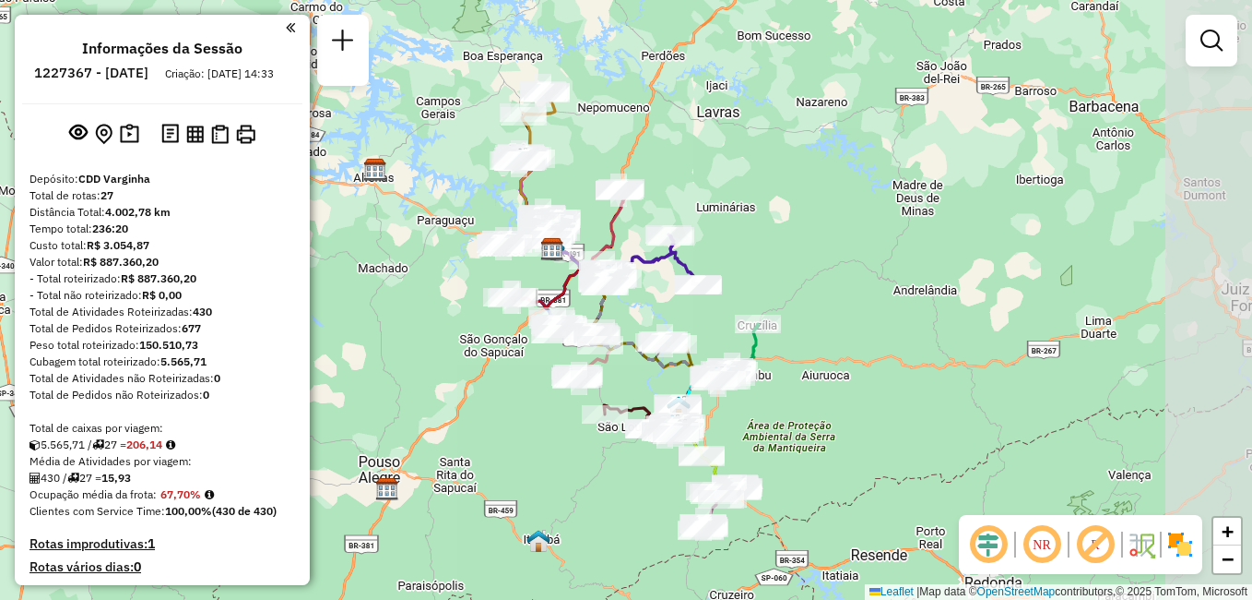
drag, startPoint x: 654, startPoint y: 358, endPoint x: 417, endPoint y: 409, distance: 242.4
click at [417, 409] on div "Janela de atendimento Grade de atendimento Capacidade Transportadoras Veículos …" at bounding box center [626, 300] width 1252 height 600
